Goal: Task Accomplishment & Management: Manage account settings

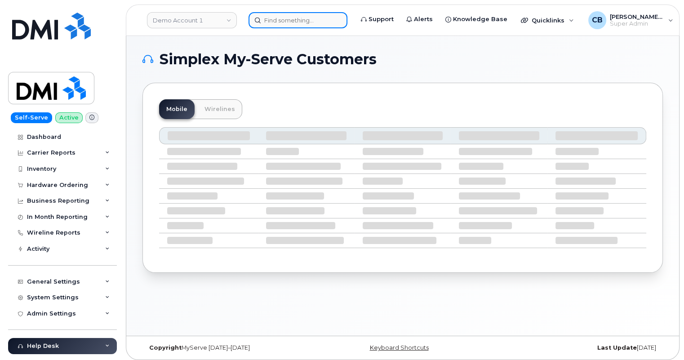
click at [275, 24] on input at bounding box center [298, 20] width 99 height 16
paste input "531-358-0361"
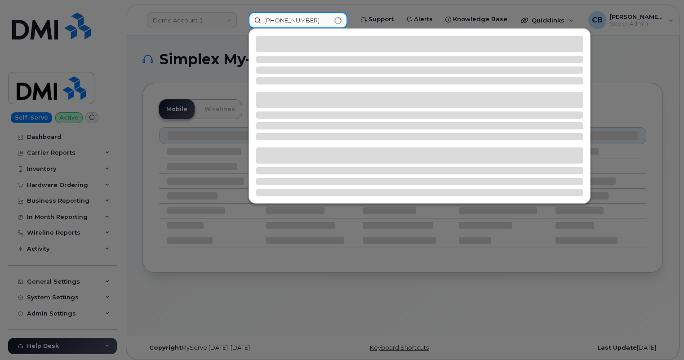
type input "531-358-0361"
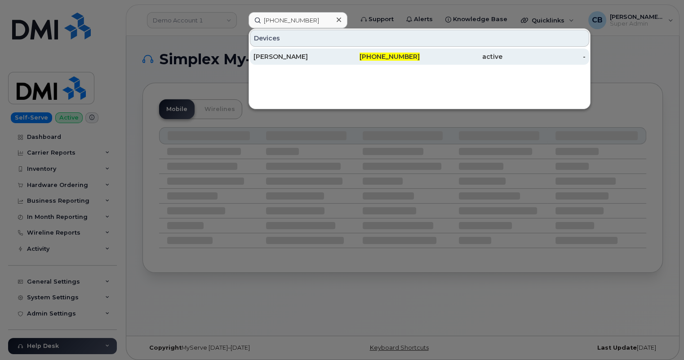
click at [294, 55] on div "Matthew Pulley" at bounding box center [295, 56] width 83 height 9
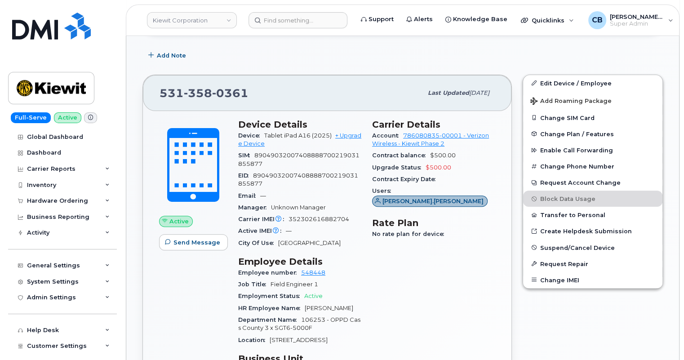
scroll to position [327, 0]
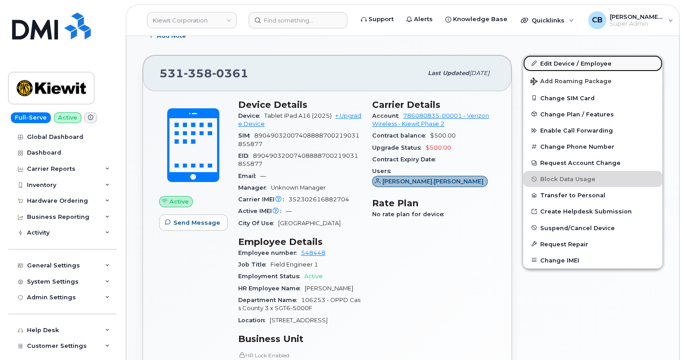
drag, startPoint x: 592, startPoint y: 55, endPoint x: 592, endPoint y: 64, distance: 9.5
click at [592, 55] on link "Edit Device / Employee" at bounding box center [592, 63] width 139 height 16
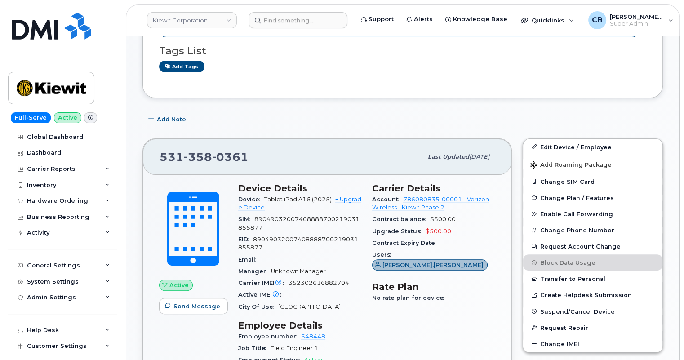
scroll to position [245, 0]
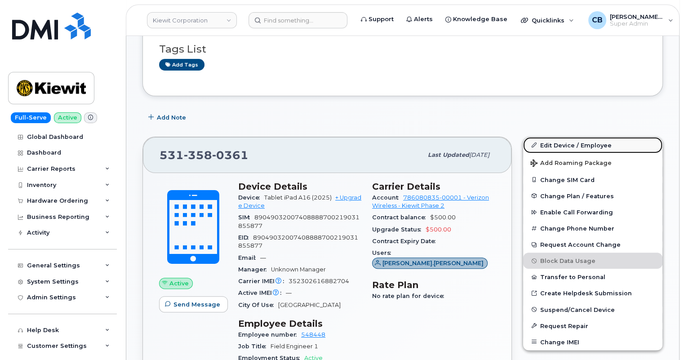
click at [580, 139] on link "Edit Device / Employee" at bounding box center [592, 145] width 139 height 16
click at [562, 141] on link "Edit Device / Employee" at bounding box center [592, 145] width 139 height 16
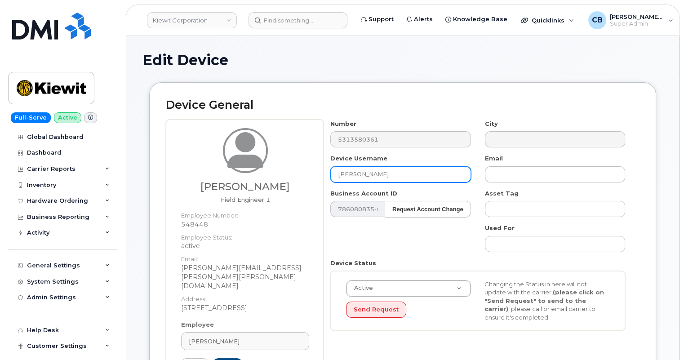
click at [392, 174] on input "[PERSON_NAME]" at bounding box center [400, 174] width 140 height 16
click at [392, 174] on input "Matthew Pulley" at bounding box center [400, 174] width 140 height 16
click at [392, 174] on input "[PERSON_NAME]" at bounding box center [400, 174] width 140 height 16
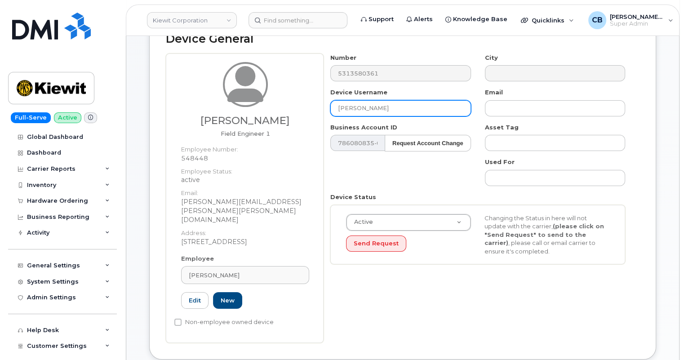
scroll to position [81, 0]
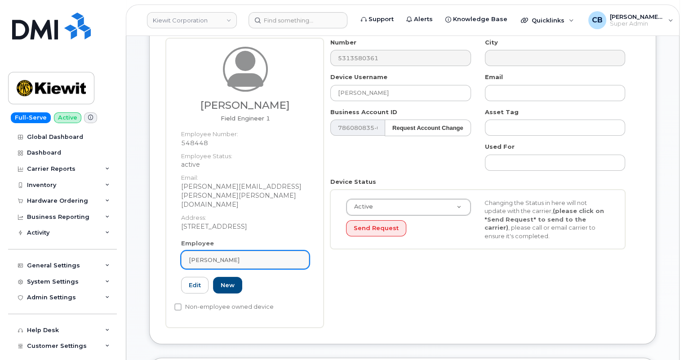
click at [249, 256] on div "[PERSON_NAME]" at bounding box center [245, 260] width 113 height 9
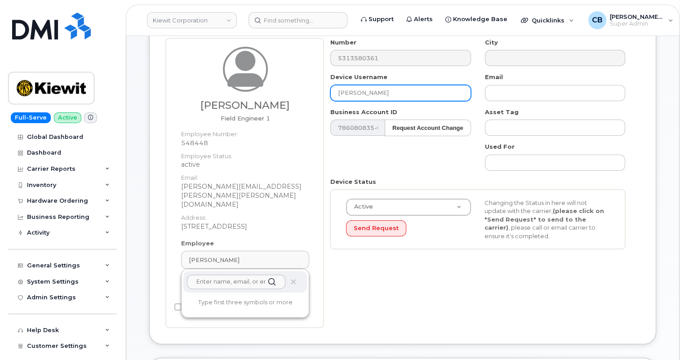
click at [394, 89] on input "[PERSON_NAME]" at bounding box center [400, 93] width 140 height 16
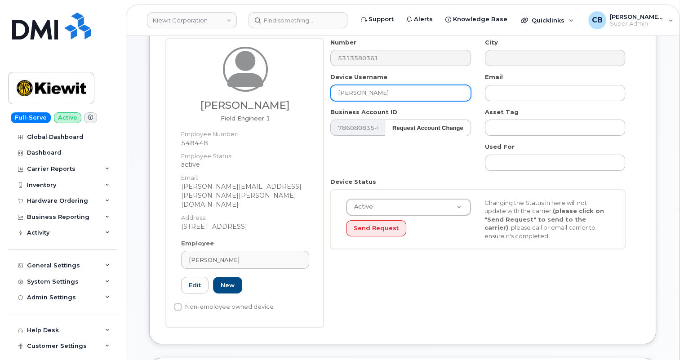
drag, startPoint x: 399, startPoint y: 89, endPoint x: 318, endPoint y: 83, distance: 81.1
click at [322, 84] on div "Josiah Williams Field Engineer 1 Employee Number: 548448 Employee Status: activ…" at bounding box center [403, 183] width 474 height 290
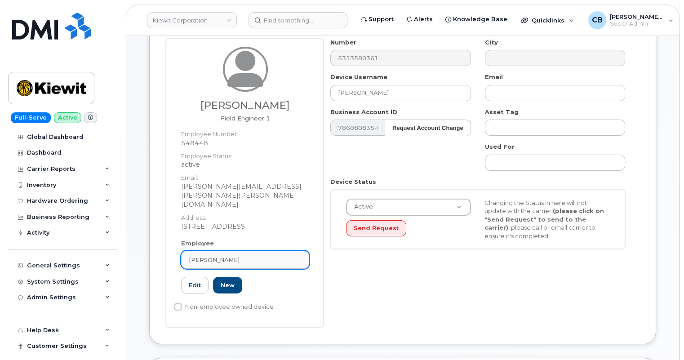
click at [235, 251] on link "[PERSON_NAME]" at bounding box center [245, 260] width 128 height 18
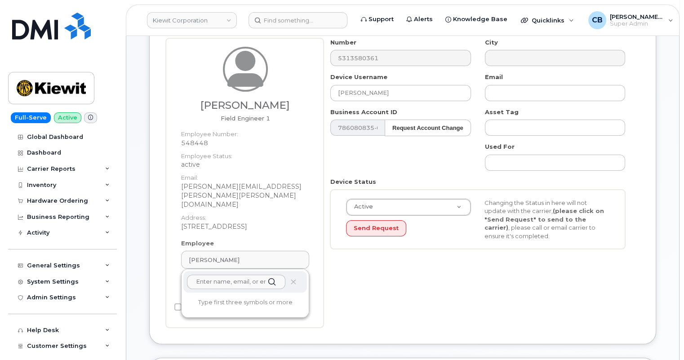
click at [212, 275] on input "text" at bounding box center [236, 282] width 98 height 14
paste input "545948"
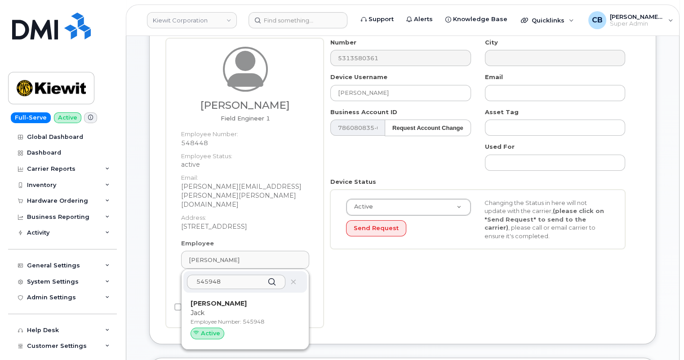
type input "545948"
click at [441, 298] on div "Number 5313580361 City Device Username Matthew Pulley Email Business Account ID…" at bounding box center [482, 183] width 316 height 290
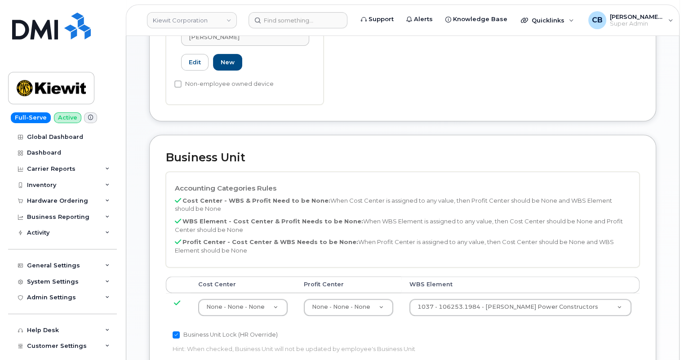
scroll to position [179, 0]
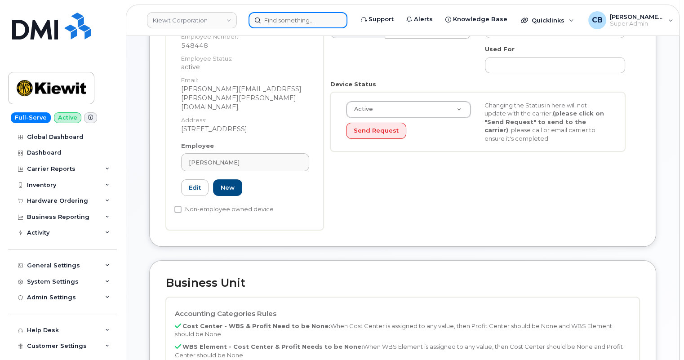
click at [289, 18] on input at bounding box center [298, 20] width 99 height 16
paste input "5777026020"
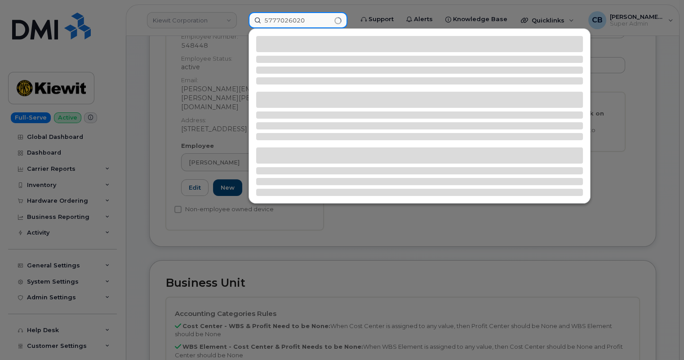
type input "5777026020"
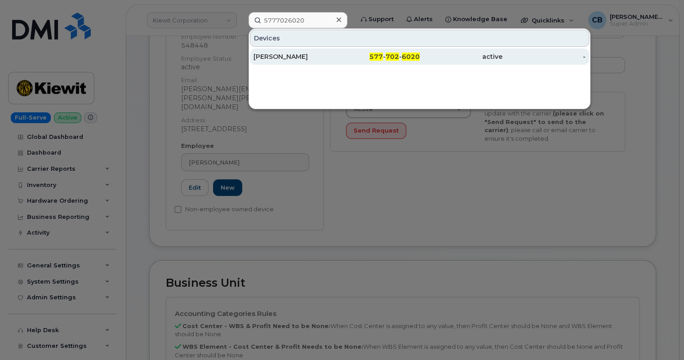
click at [279, 57] on div "BENJAMIN JENSEN" at bounding box center [295, 56] width 83 height 9
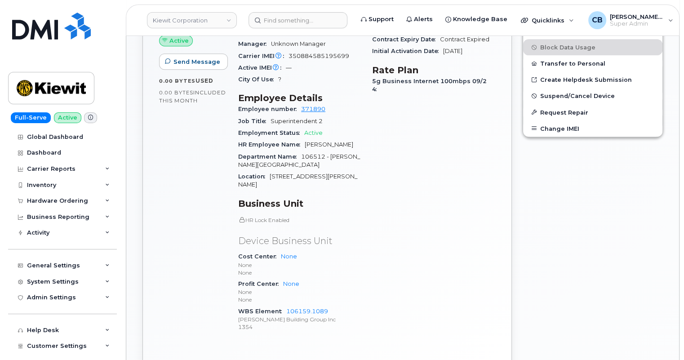
scroll to position [490, 0]
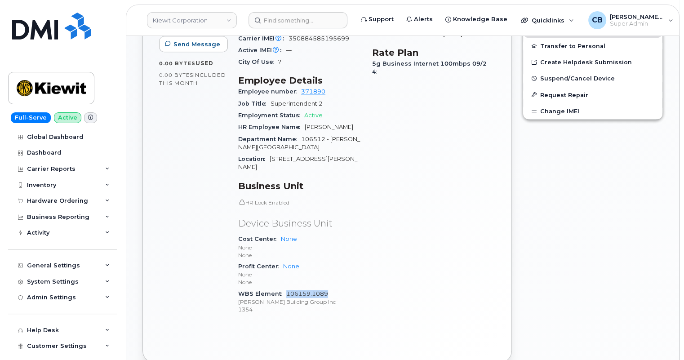
drag, startPoint x: 334, startPoint y: 266, endPoint x: 286, endPoint y: 265, distance: 47.7
click at [286, 288] on div "WBS Element 106159.1089 Kiewit Building Group Inc 1354" at bounding box center [299, 301] width 123 height 27
copy link "106159.1089"
click at [42, 266] on div "General Settings" at bounding box center [53, 265] width 53 height 7
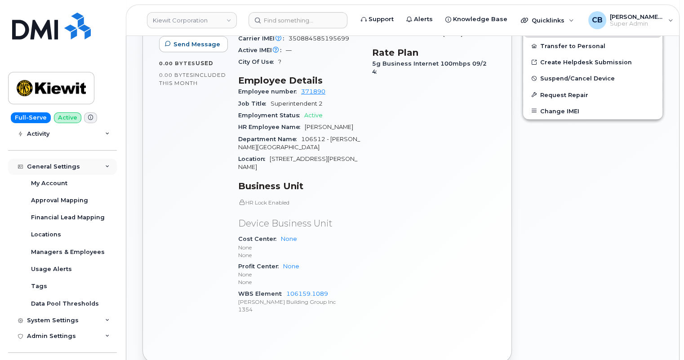
scroll to position [81, 0]
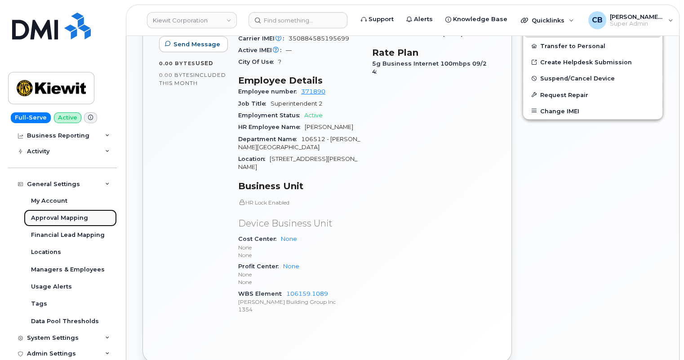
click at [40, 215] on div "Approval Mapping" at bounding box center [59, 218] width 57 height 8
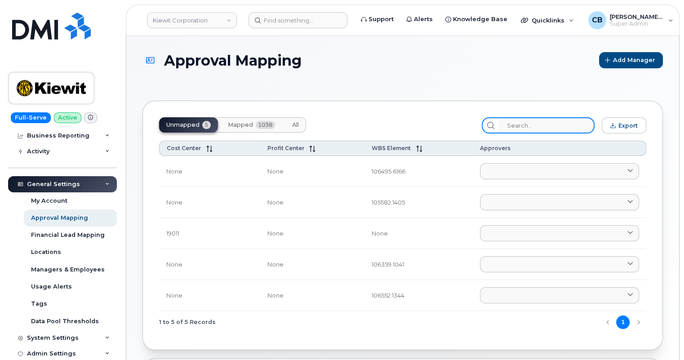
click at [530, 122] on input "search" at bounding box center [547, 125] width 96 height 16
paste input "106159.1089"
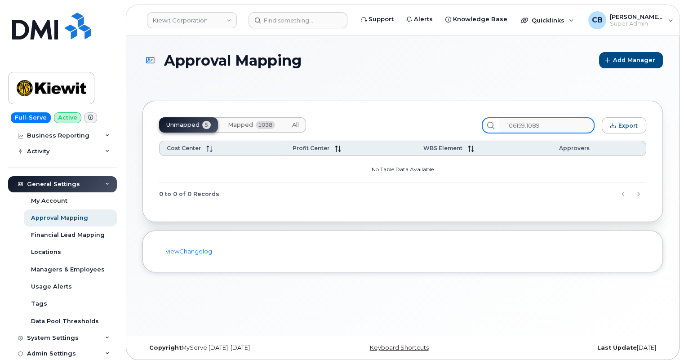
type input "106159.1089"
click at [236, 127] on span "Mapped" at bounding box center [240, 124] width 25 height 7
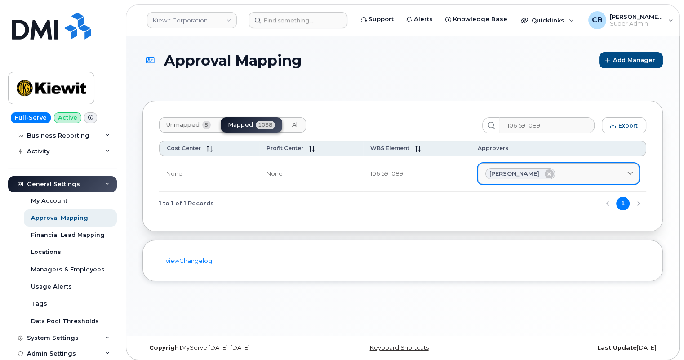
click at [538, 175] on div "Kyle Hirschman" at bounding box center [520, 174] width 70 height 12
drag, startPoint x: 538, startPoint y: 175, endPoint x: 484, endPoint y: 174, distance: 53.5
click at [484, 174] on link "Kyle Hirschman" at bounding box center [558, 174] width 161 height 22
